Goal: Find specific page/section: Find specific page/section

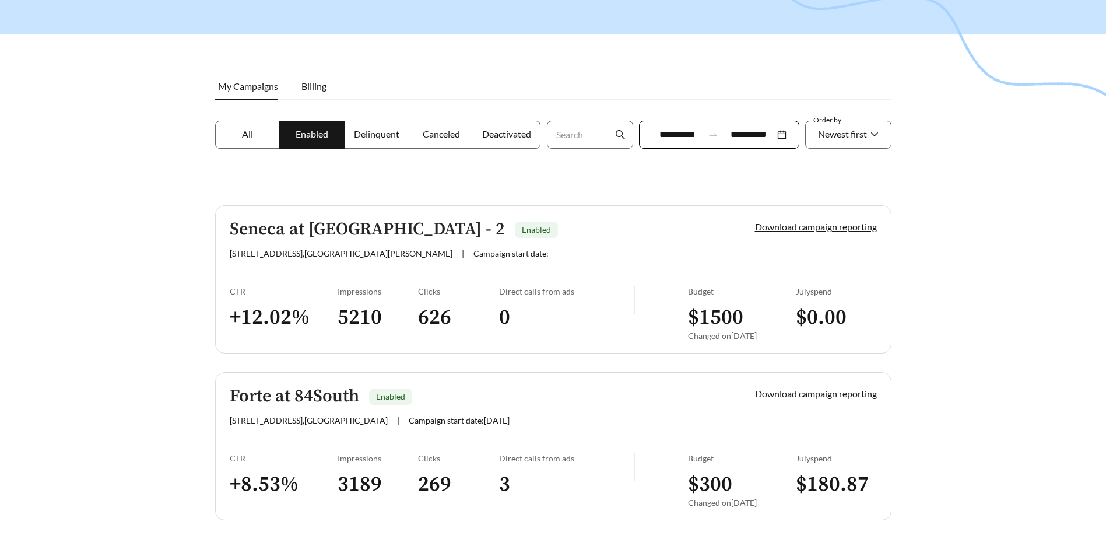
scroll to position [117, 0]
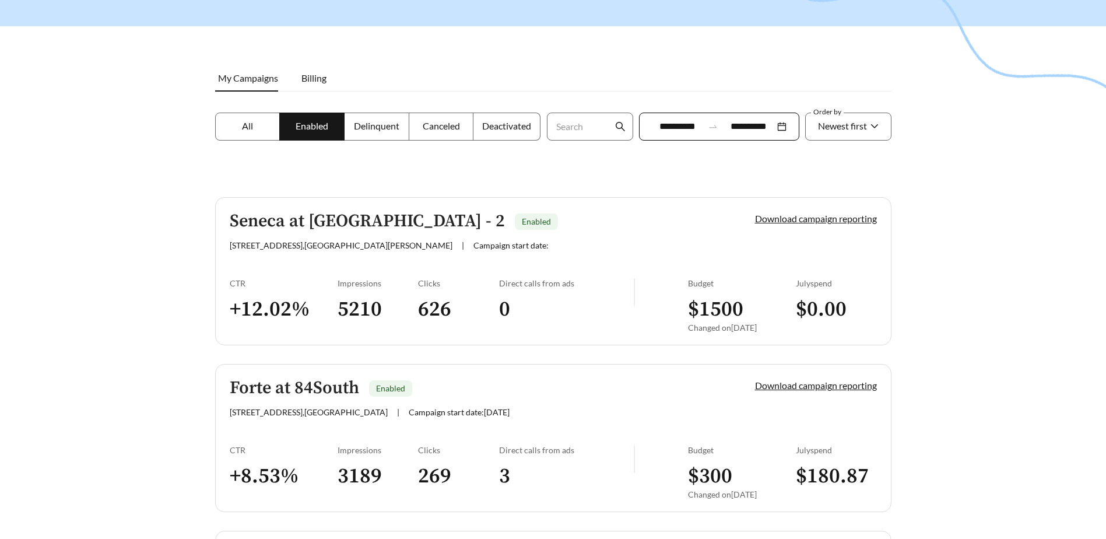
click at [505, 255] on link "Seneca at [GEOGRAPHIC_DATA] - 2 Enabled [STREET_ADDRESS][PERSON_NAME] | Campaig…" at bounding box center [553, 271] width 676 height 148
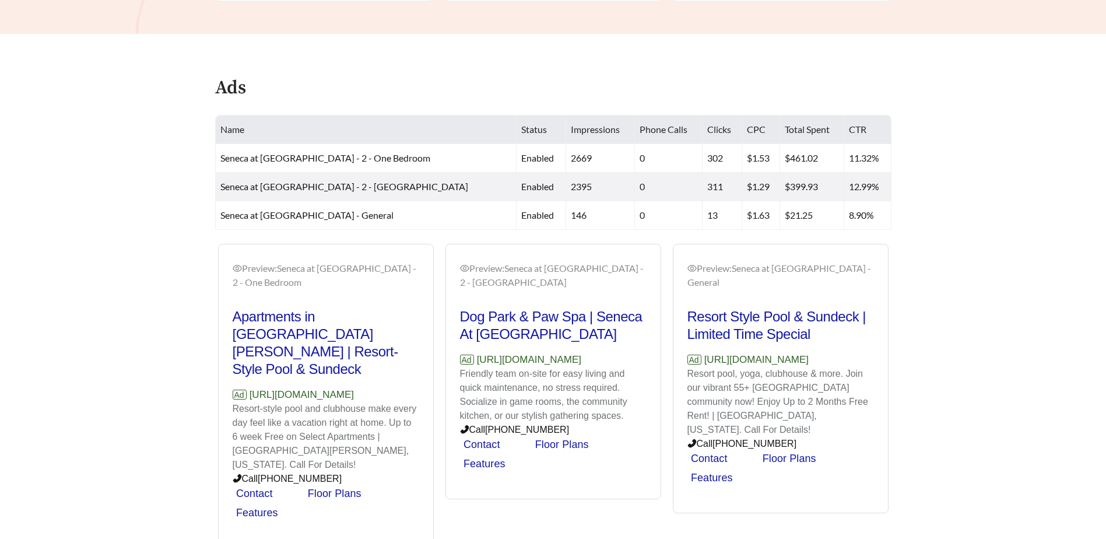
scroll to position [419, 0]
click at [468, 265] on icon "eye" at bounding box center [464, 265] width 9 height 7
click at [235, 263] on icon "eye" at bounding box center [237, 265] width 9 height 7
click at [728, 262] on div "Preview: Seneca at [GEOGRAPHIC_DATA]" at bounding box center [780, 273] width 187 height 28
